Goal: Task Accomplishment & Management: Manage account settings

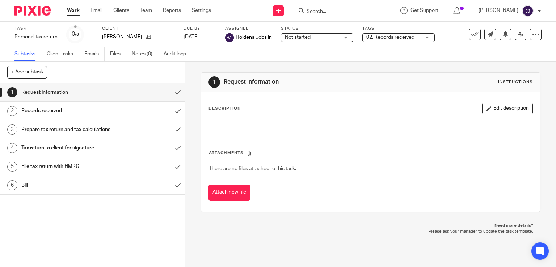
click at [312, 14] on input "Search" at bounding box center [338, 12] width 65 height 7
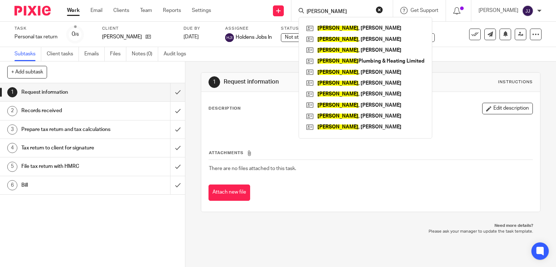
drag, startPoint x: 334, startPoint y: 8, endPoint x: 313, endPoint y: 7, distance: 21.4
click at [313, 7] on form "baines" at bounding box center [344, 10] width 77 height 9
drag, startPoint x: 333, startPoint y: 7, endPoint x: 296, endPoint y: 13, distance: 37.8
click at [296, 13] on div "baines Baines , Molly Baines , Jenna Lauren Baines , Daniel Baines Plumbing & H…" at bounding box center [341, 10] width 101 height 21
drag, startPoint x: 333, startPoint y: 11, endPoint x: 288, endPoint y: 11, distance: 44.5
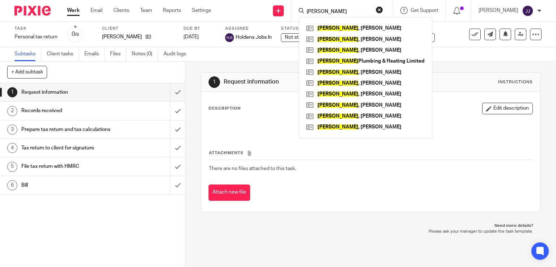
click at [298, 14] on div "baines Baines , Molly Baines , Jenna Lauren Baines , Daniel Baines Plumbing & H…" at bounding box center [341, 10] width 101 height 21
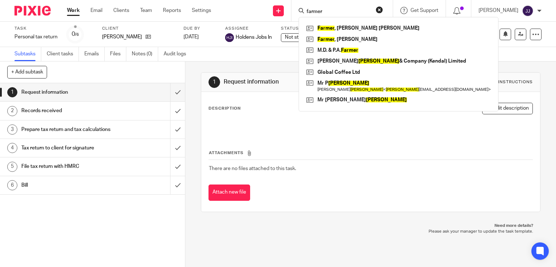
type input "farmer"
click button "submit" at bounding box center [0, 0] width 0 height 0
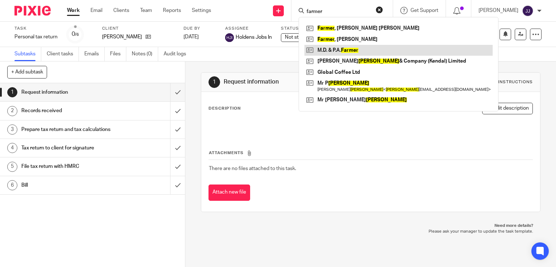
click at [342, 48] on link at bounding box center [398, 50] width 188 height 11
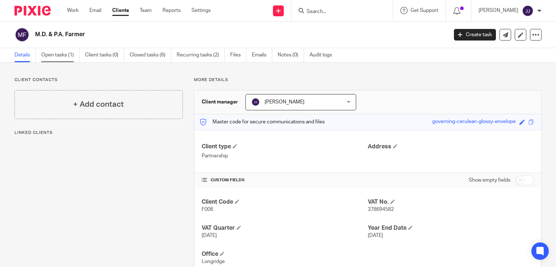
click at [60, 57] on link "Open tasks (1)" at bounding box center [60, 55] width 38 height 14
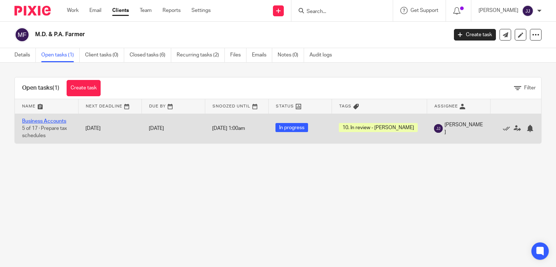
click at [55, 121] on link "Business Accounts" at bounding box center [44, 121] width 44 height 5
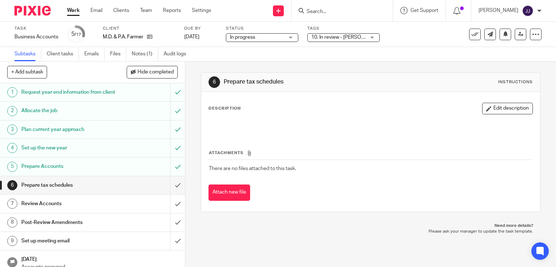
click at [337, 39] on span "10. In review - [PERSON_NAME]" at bounding box center [347, 37] width 72 height 5
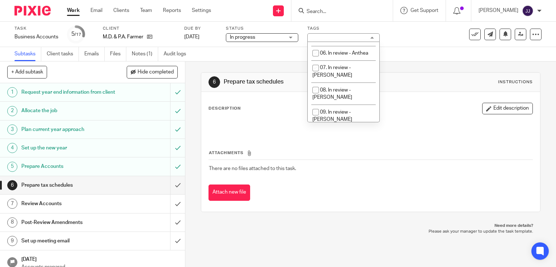
scroll to position [142, 0]
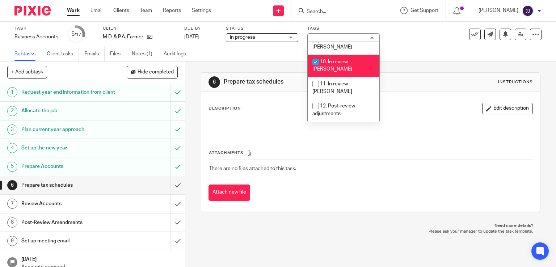
click at [341, 55] on li "10. In review - [PERSON_NAME]" at bounding box center [344, 66] width 72 height 22
checkbox input "false"
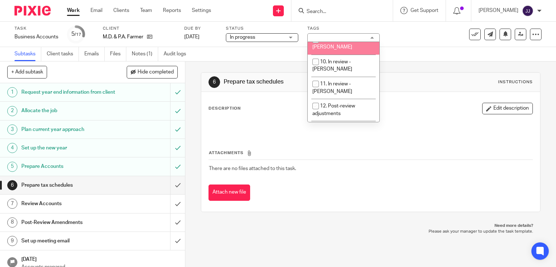
scroll to position [69, 0]
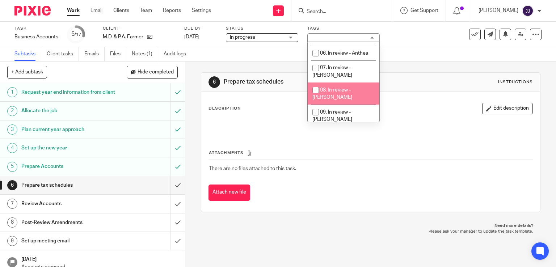
click at [338, 88] on span "08. In review - Ben" at bounding box center [332, 94] width 40 height 13
checkbox input "true"
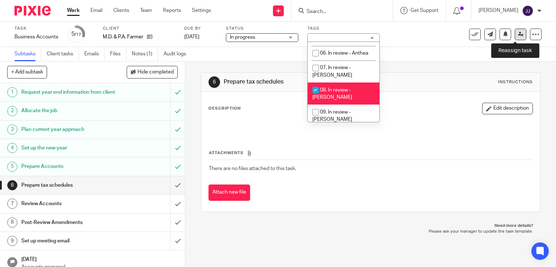
click at [518, 35] on icon at bounding box center [520, 33] width 5 height 5
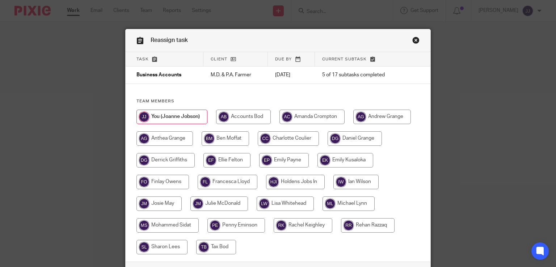
scroll to position [54, 0]
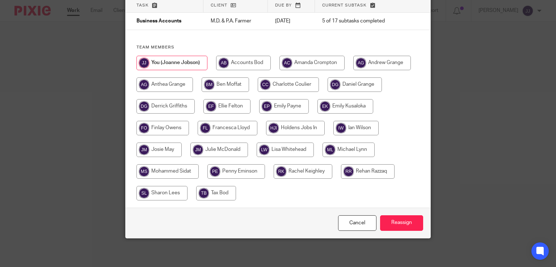
click at [220, 87] on input "radio" at bounding box center [225, 84] width 47 height 14
radio input "true"
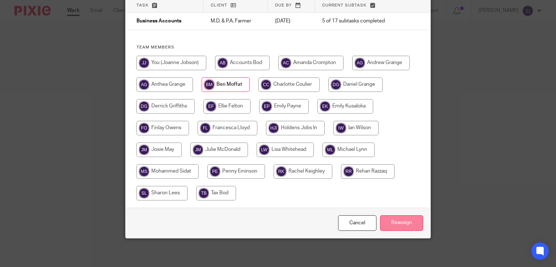
click at [388, 220] on input "Reassign" at bounding box center [401, 223] width 43 height 16
